Goal: Register for event/course

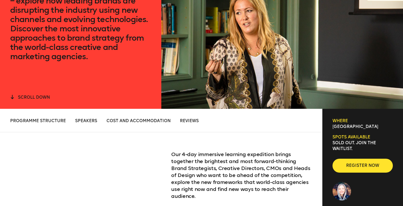
scroll to position [175, 0]
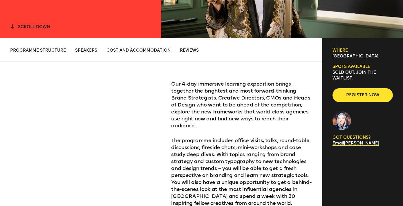
click at [33, 27] on span "scroll down" at bounding box center [34, 26] width 32 height 5
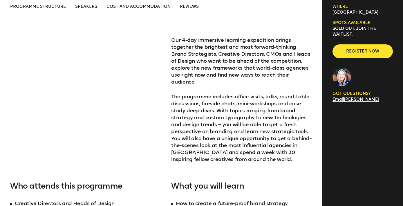
scroll to position [234, 0]
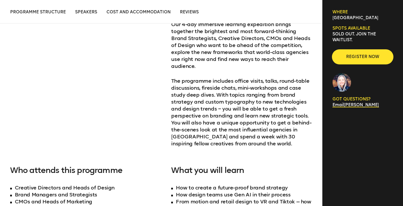
click at [365, 54] on span "Register now" at bounding box center [363, 57] width 42 height 6
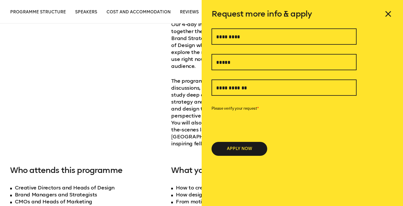
click at [388, 14] on icon at bounding box center [387, 13] width 5 height 5
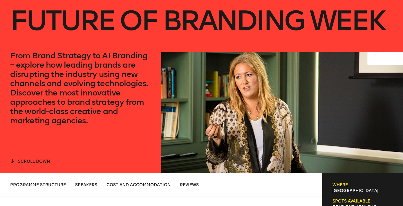
scroll to position [0, 0]
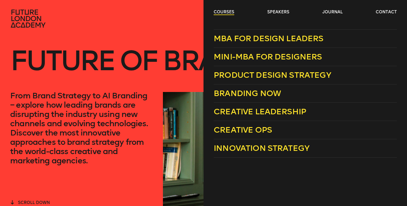
click at [218, 11] on link "courses" at bounding box center [224, 12] width 21 height 6
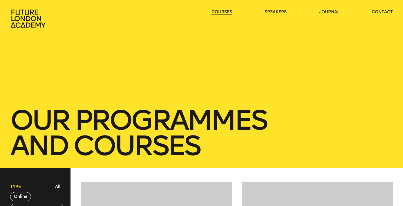
click at [218, 11] on link "courses" at bounding box center [221, 12] width 21 height 6
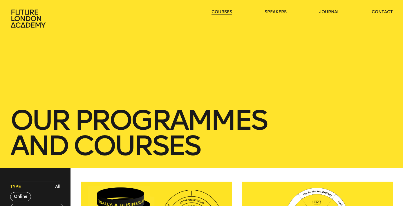
click at [225, 12] on link "courses" at bounding box center [221, 12] width 21 height 6
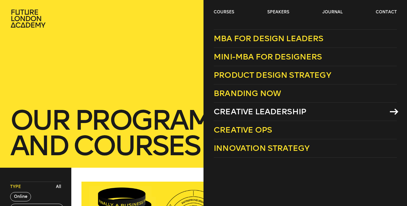
click at [265, 112] on span "Creative Leadership" at bounding box center [260, 112] width 92 height 10
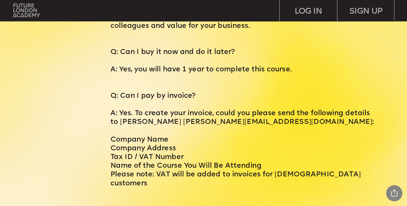
scroll to position [2484, 0]
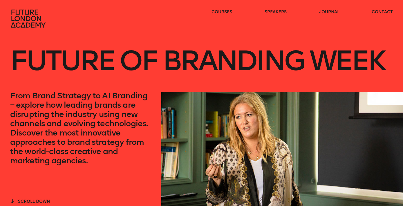
click at [88, 70] on h1 "Future of branding week" at bounding box center [197, 60] width 374 height 63
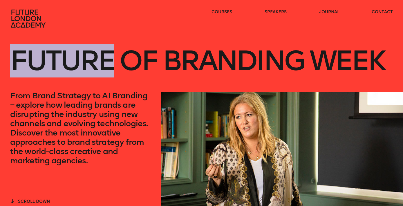
click at [88, 70] on h1 "Future of branding week" at bounding box center [197, 60] width 374 height 63
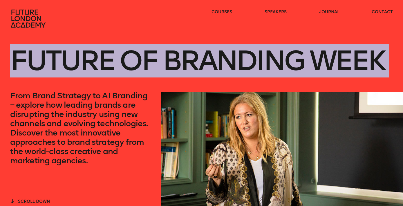
click at [88, 70] on h1 "Future of branding week" at bounding box center [197, 60] width 374 height 63
copy h1 "Future of branding week"
